Goal: Use online tool/utility

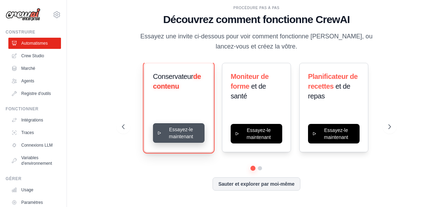
click at [189, 131] on button "Essayez-le maintenant" at bounding box center [179, 133] width 52 height 20
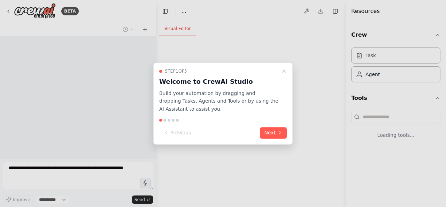
select select "****"
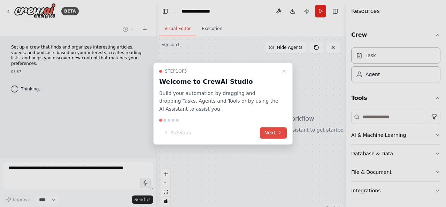
click at [274, 131] on button "Next" at bounding box center [273, 132] width 27 height 11
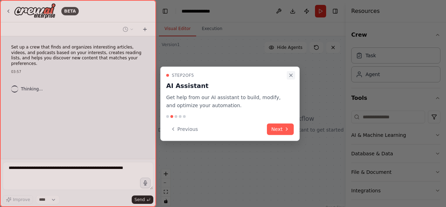
click at [291, 75] on icon "Close walkthrough" at bounding box center [290, 75] width 3 height 3
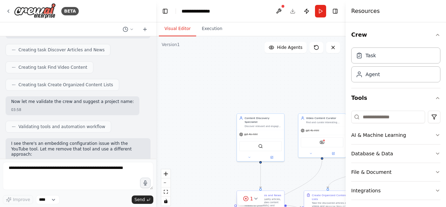
scroll to position [428, 0]
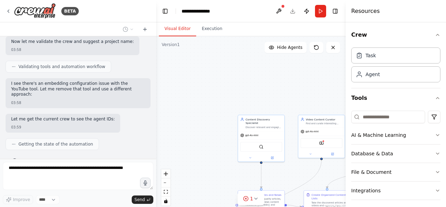
click at [301, 87] on div ".deletable-edge-delete-btn { width: 20px; height: 20px; border: 0px solid #ffff…" at bounding box center [250, 123] width 189 height 174
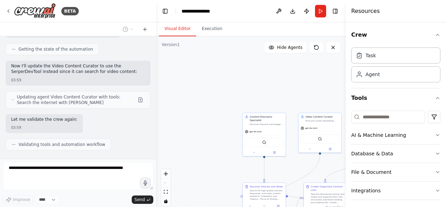
scroll to position [565, 0]
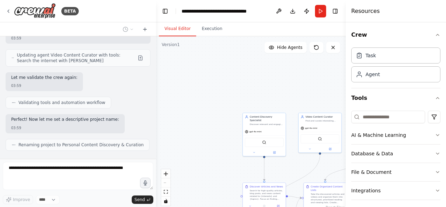
click at [336, 165] on div ".deletable-edge-delete-btn { width: 20px; height: 20px; border: 0px solid #ffff…" at bounding box center [250, 123] width 189 height 174
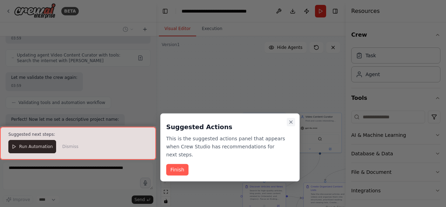
click at [291, 120] on icon "Close walkthrough" at bounding box center [291, 122] width 6 height 6
